Goal: Information Seeking & Learning: Find specific fact

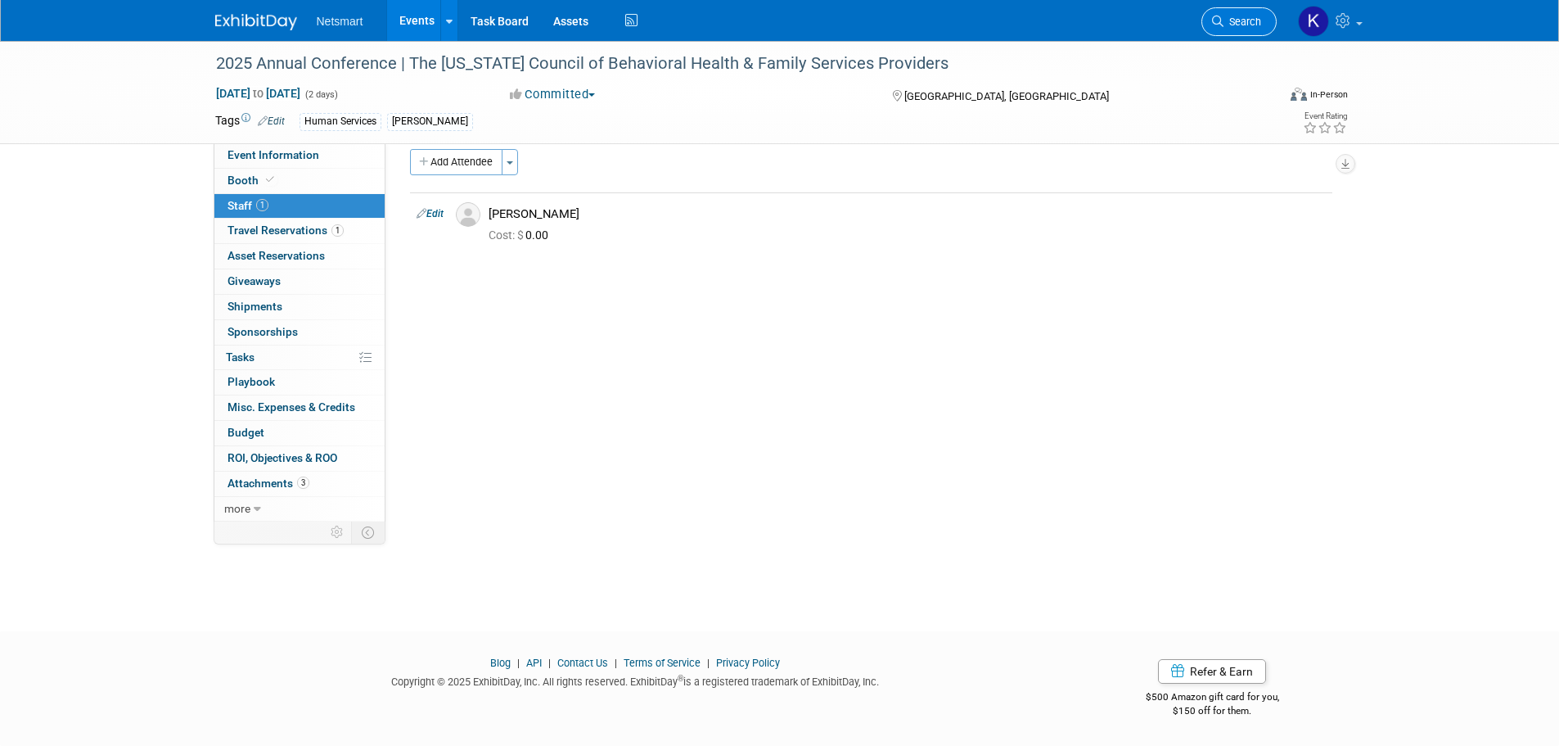
click at [1224, 22] on span "Search" at bounding box center [1243, 22] width 38 height 12
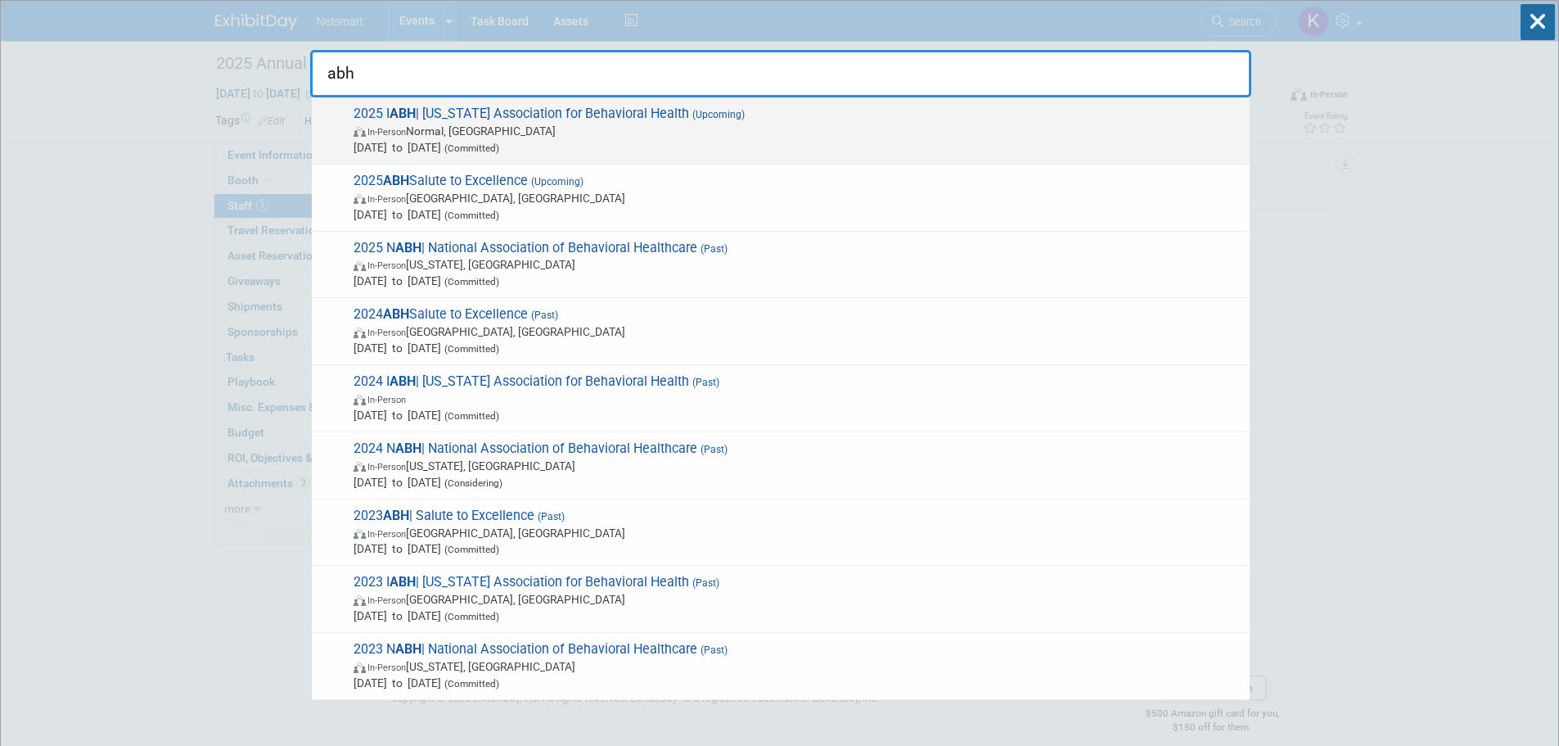
type input "abh"
click at [745, 131] on span "In-Person Normal, IL" at bounding box center [798, 131] width 888 height 16
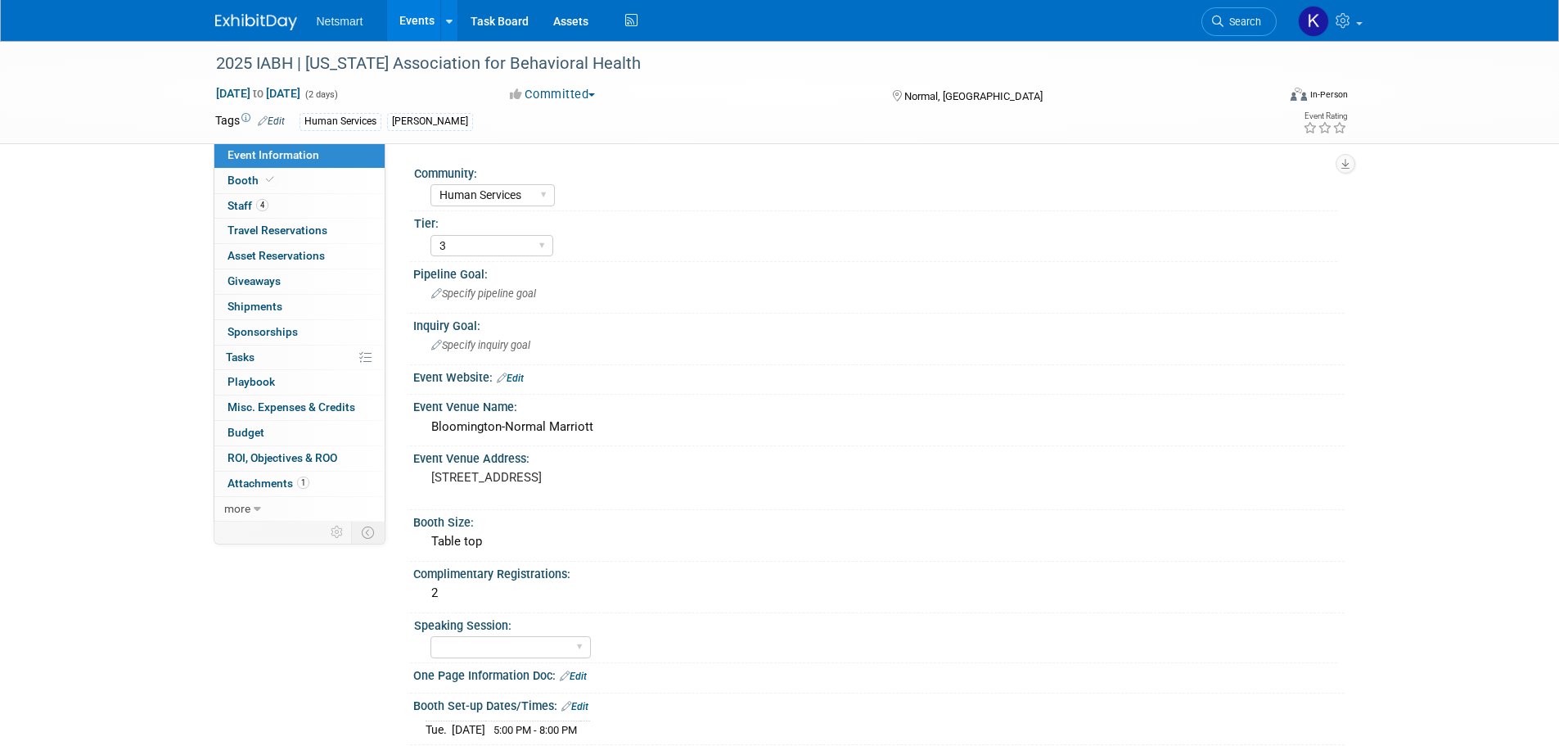
select select "Human Services"
select select "3"
click at [1226, 33] on link "Search" at bounding box center [1239, 21] width 75 height 29
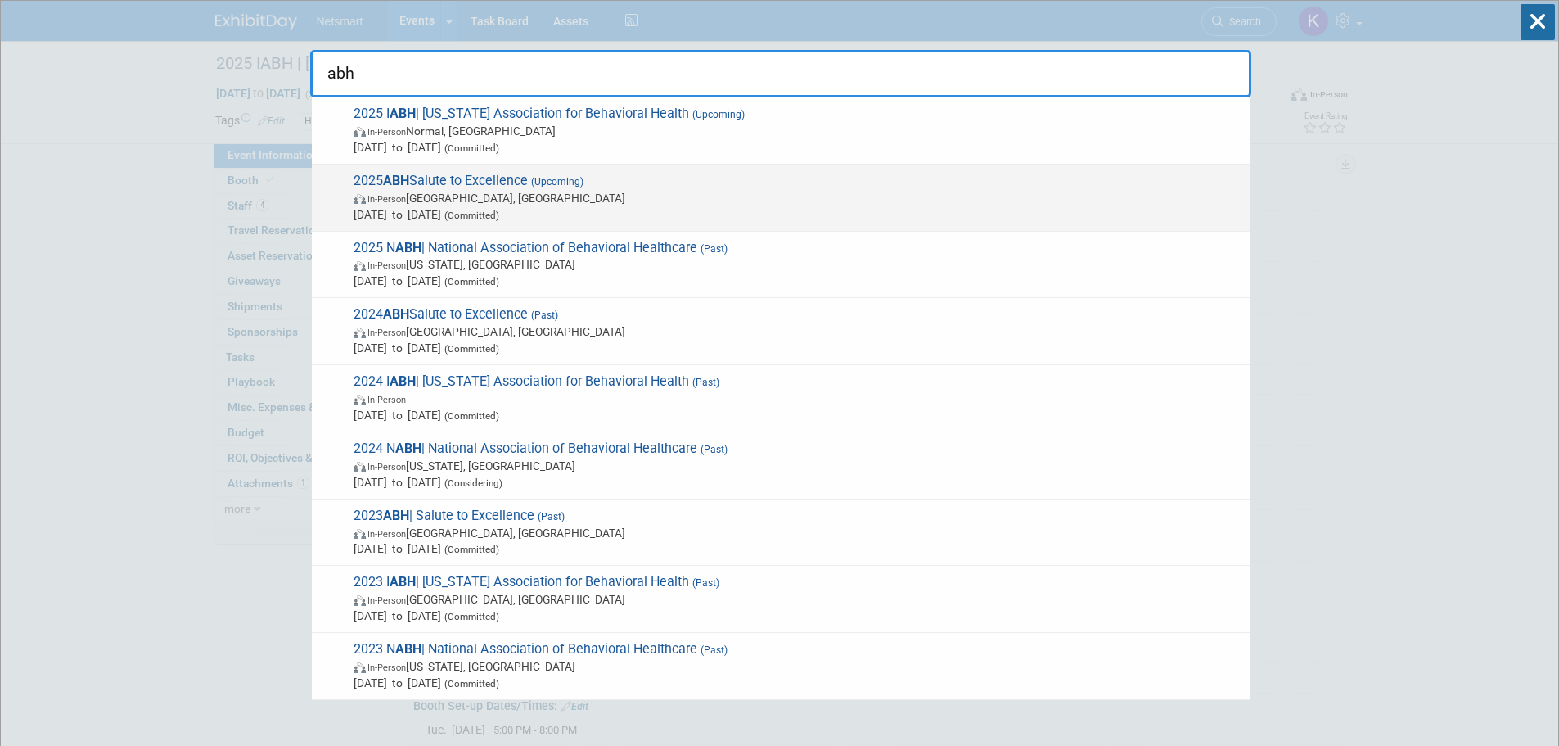
type input "abh"
click at [712, 198] on span "In-Person [GEOGRAPHIC_DATA], [GEOGRAPHIC_DATA]" at bounding box center [798, 198] width 888 height 16
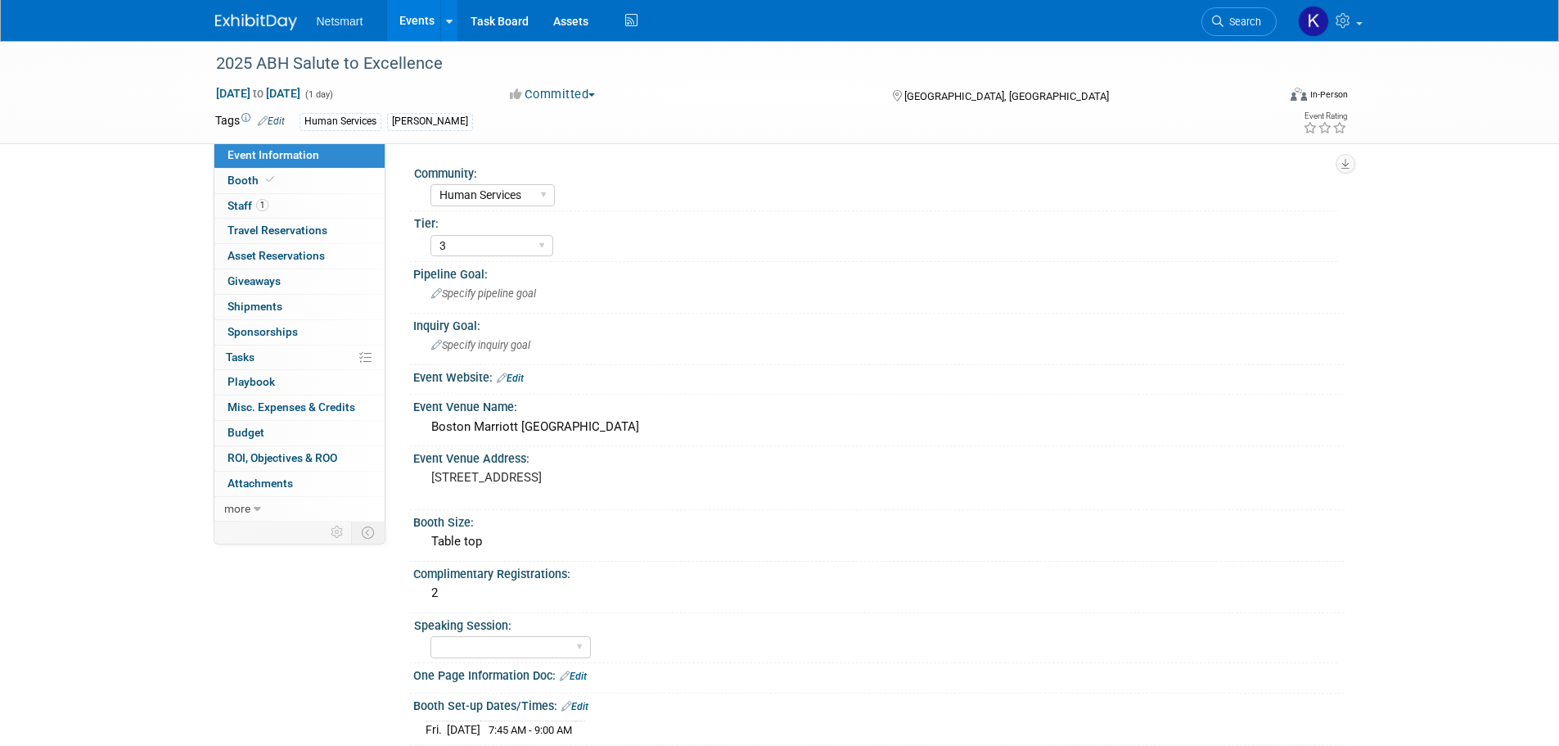
select select "Human Services"
select select "3"
drag, startPoint x: 558, startPoint y: 496, endPoint x: 418, endPoint y: 475, distance: 141.6
click at [418, 475] on div "One Burlington Mall Road Burlington, MA 01803" at bounding box center [607, 485] width 388 height 39
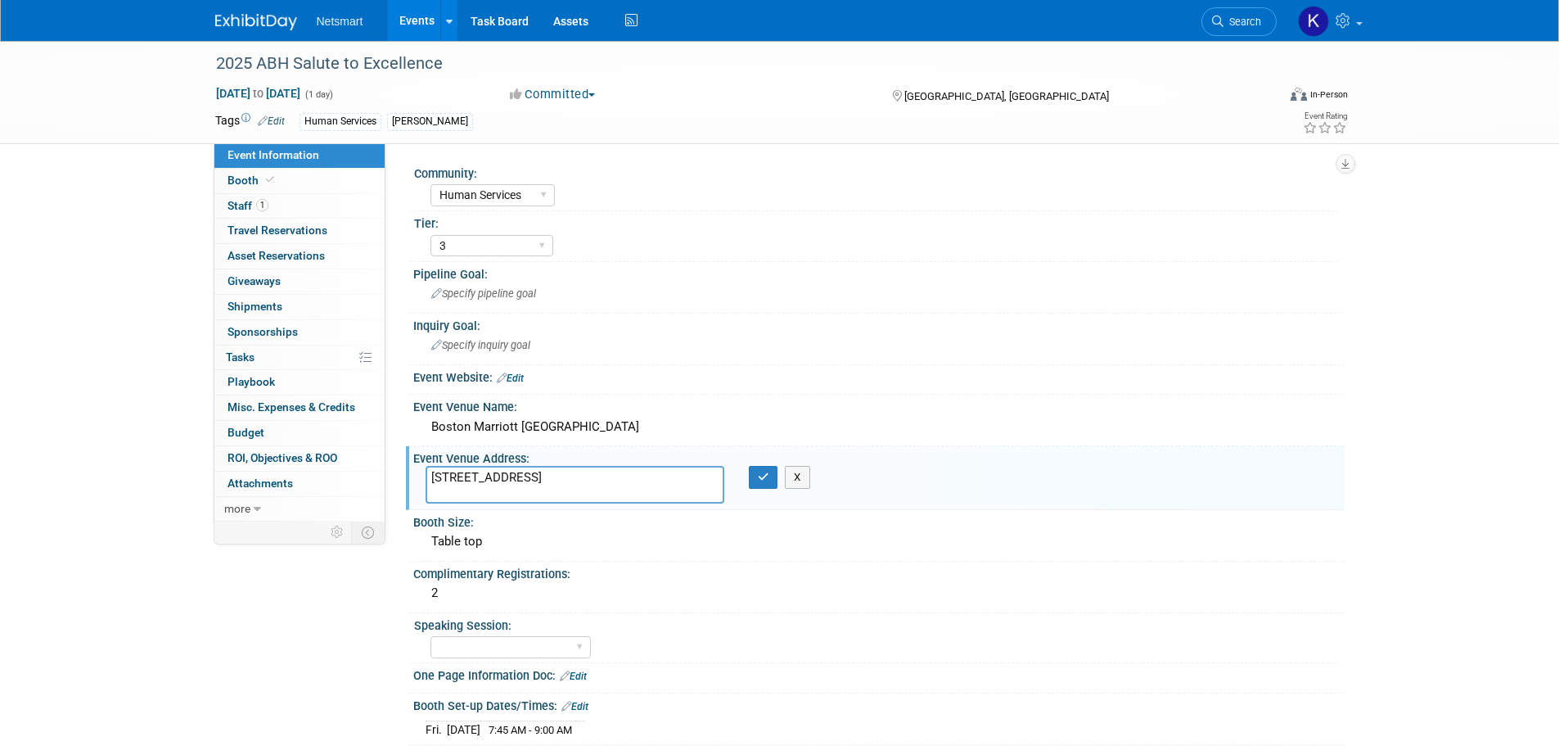
click at [523, 484] on textarea "One Burlington Mall Road Burlington, MA 01803" at bounding box center [575, 485] width 299 height 38
drag, startPoint x: 554, startPoint y: 490, endPoint x: 429, endPoint y: 476, distance: 126.0
click at [429, 476] on textarea "One Burlington Mall Road Burlington, MA 01803" at bounding box center [575, 485] width 299 height 38
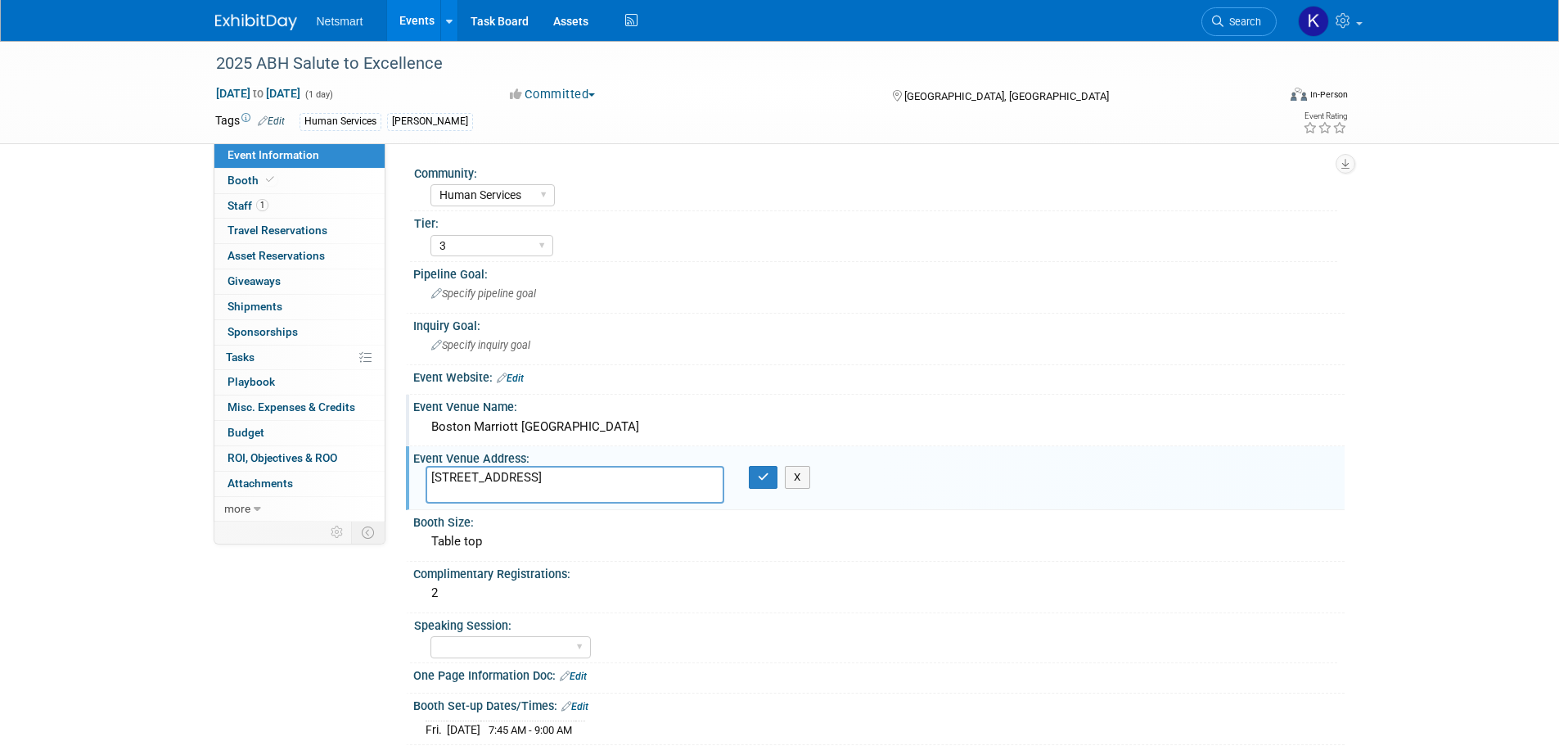
click at [479, 425] on div "Boston Marriott Burlington" at bounding box center [879, 426] width 907 height 25
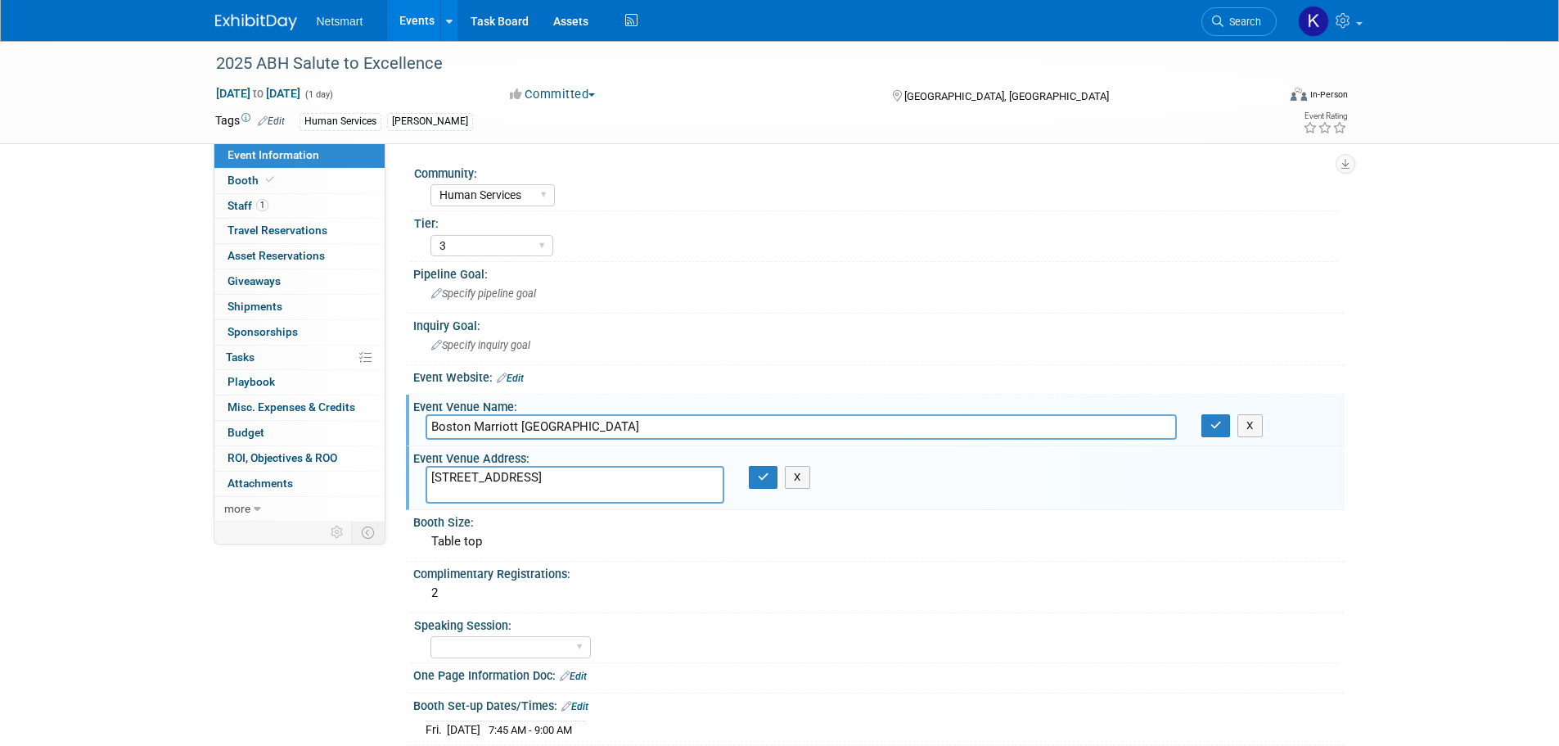
click at [479, 425] on input "Boston Marriott Burlington" at bounding box center [801, 426] width 751 height 25
